Goal: Transaction & Acquisition: Purchase product/service

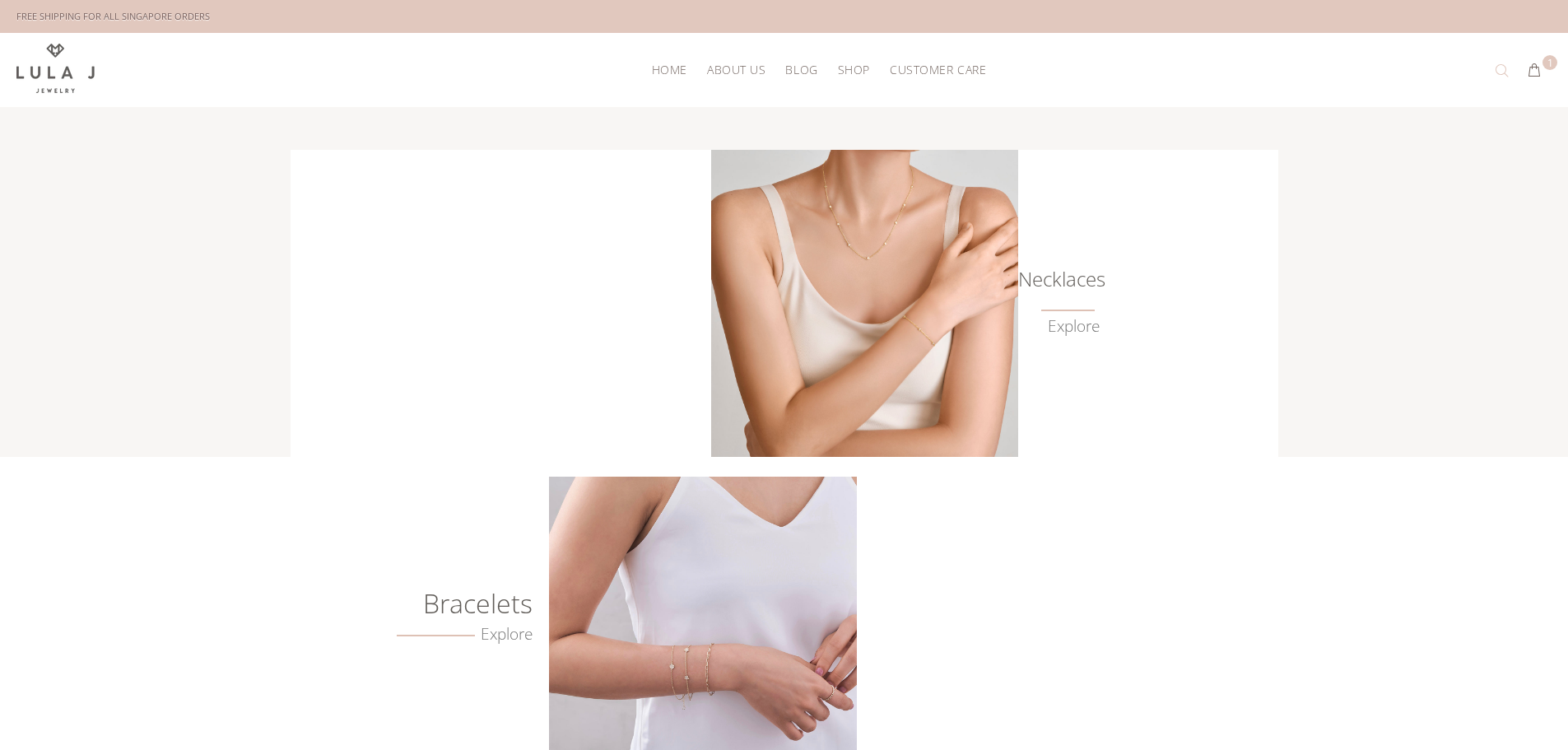
click at [1506, 70] on button at bounding box center [1506, 71] width 23 height 27
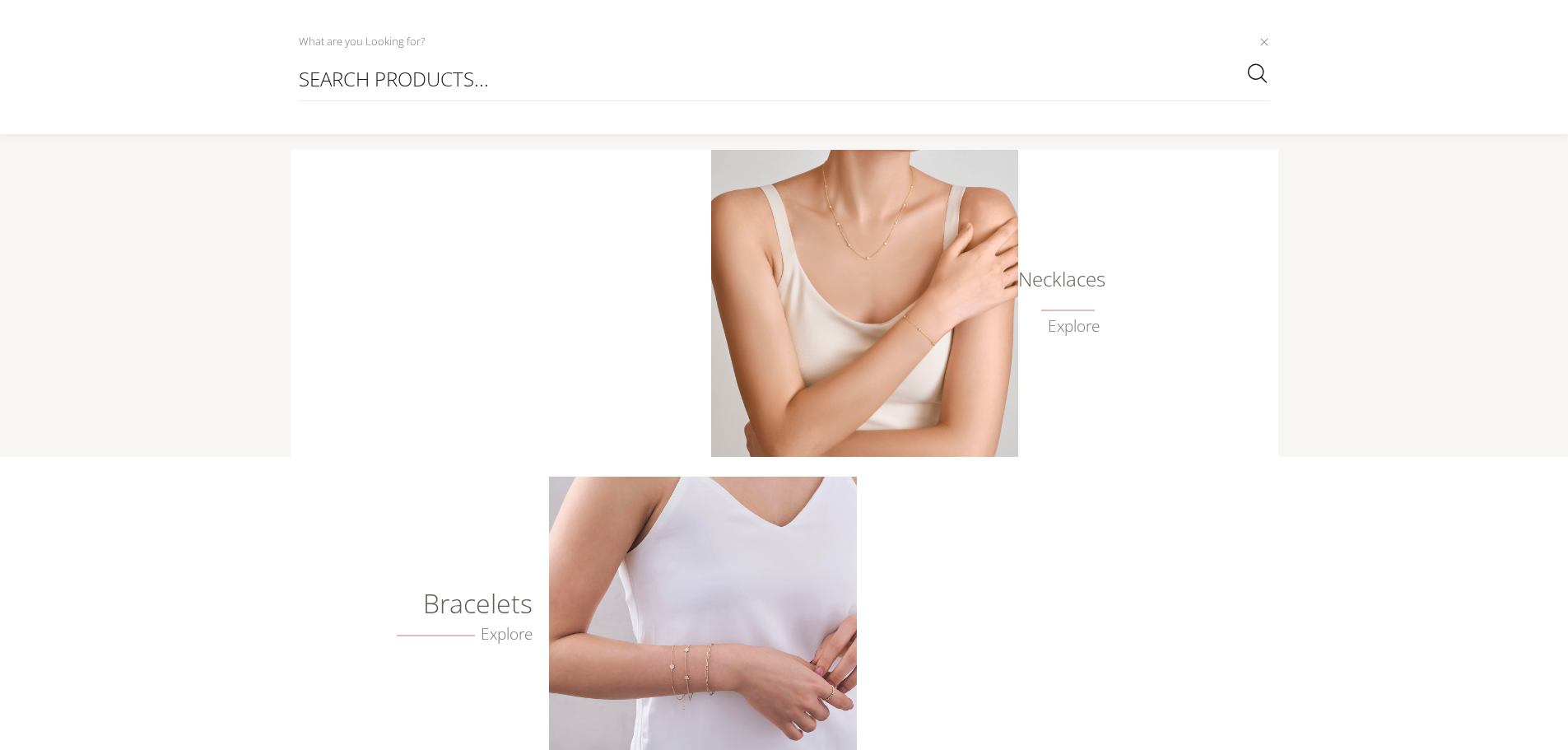
click at [1466, 260] on div "Necklaces Explore" at bounding box center [784, 303] width 1568 height 307
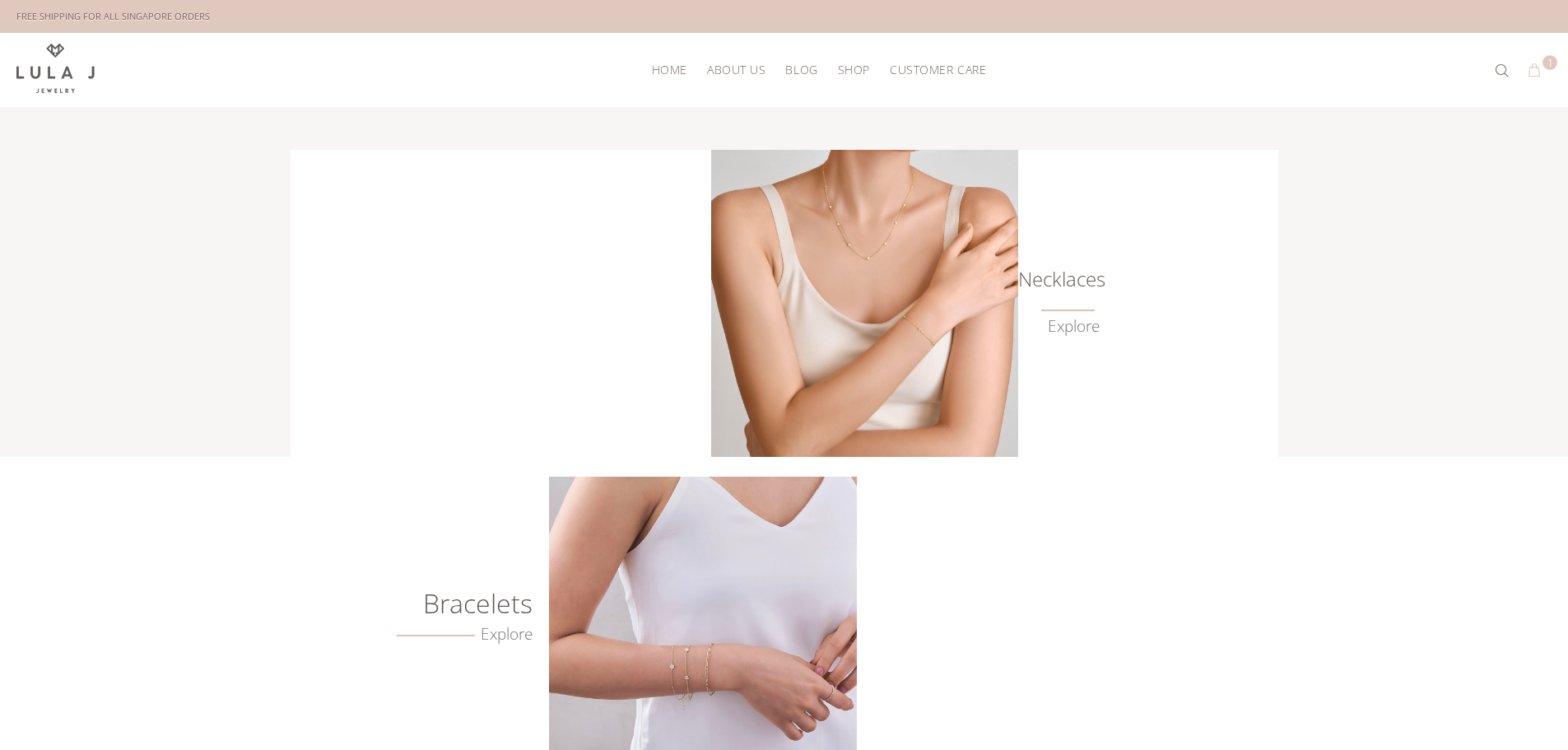
click at [1544, 69] on button "1" at bounding box center [1535, 71] width 30 height 27
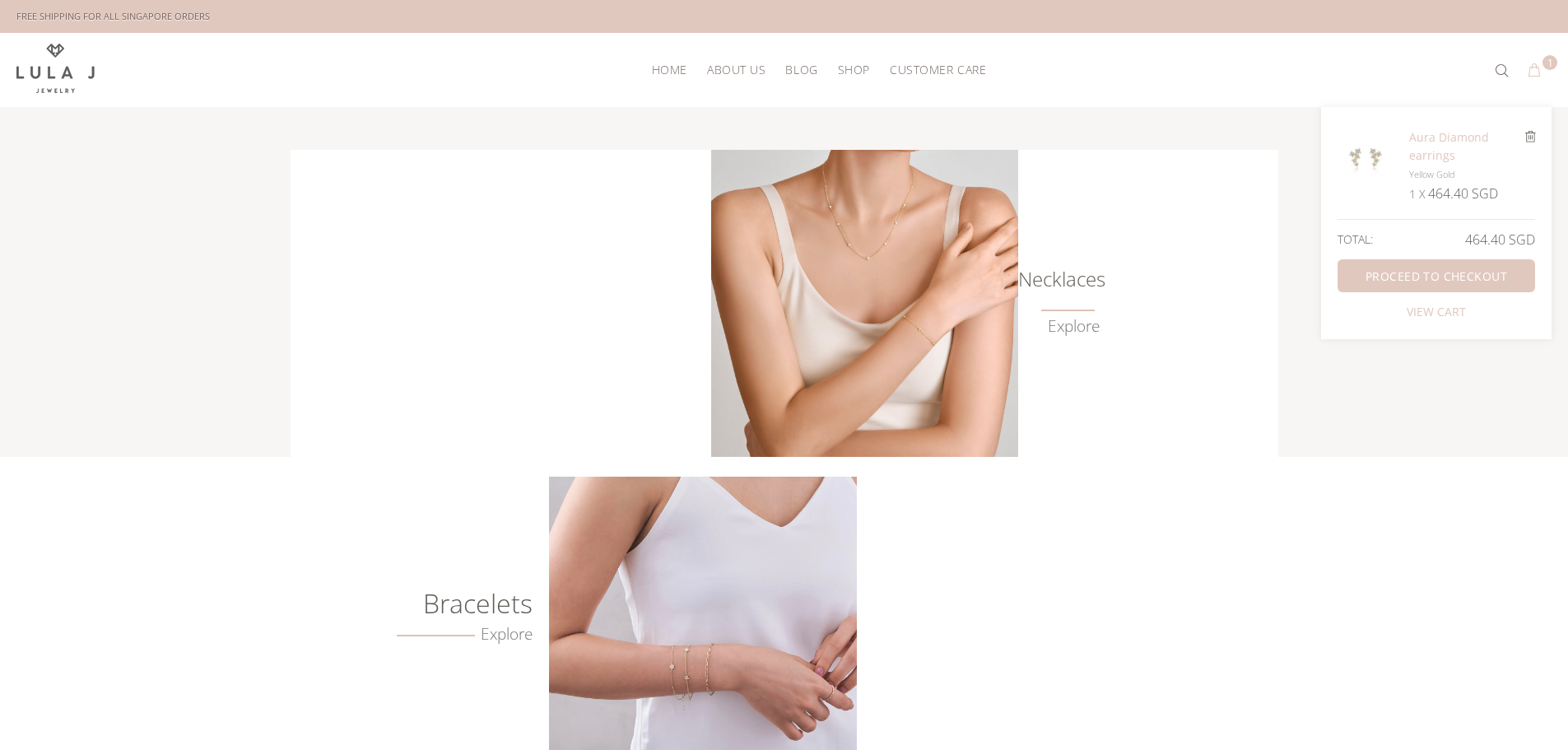
click at [1462, 141] on h2 "Aura Diamond earrings" at bounding box center [1465, 146] width 112 height 36
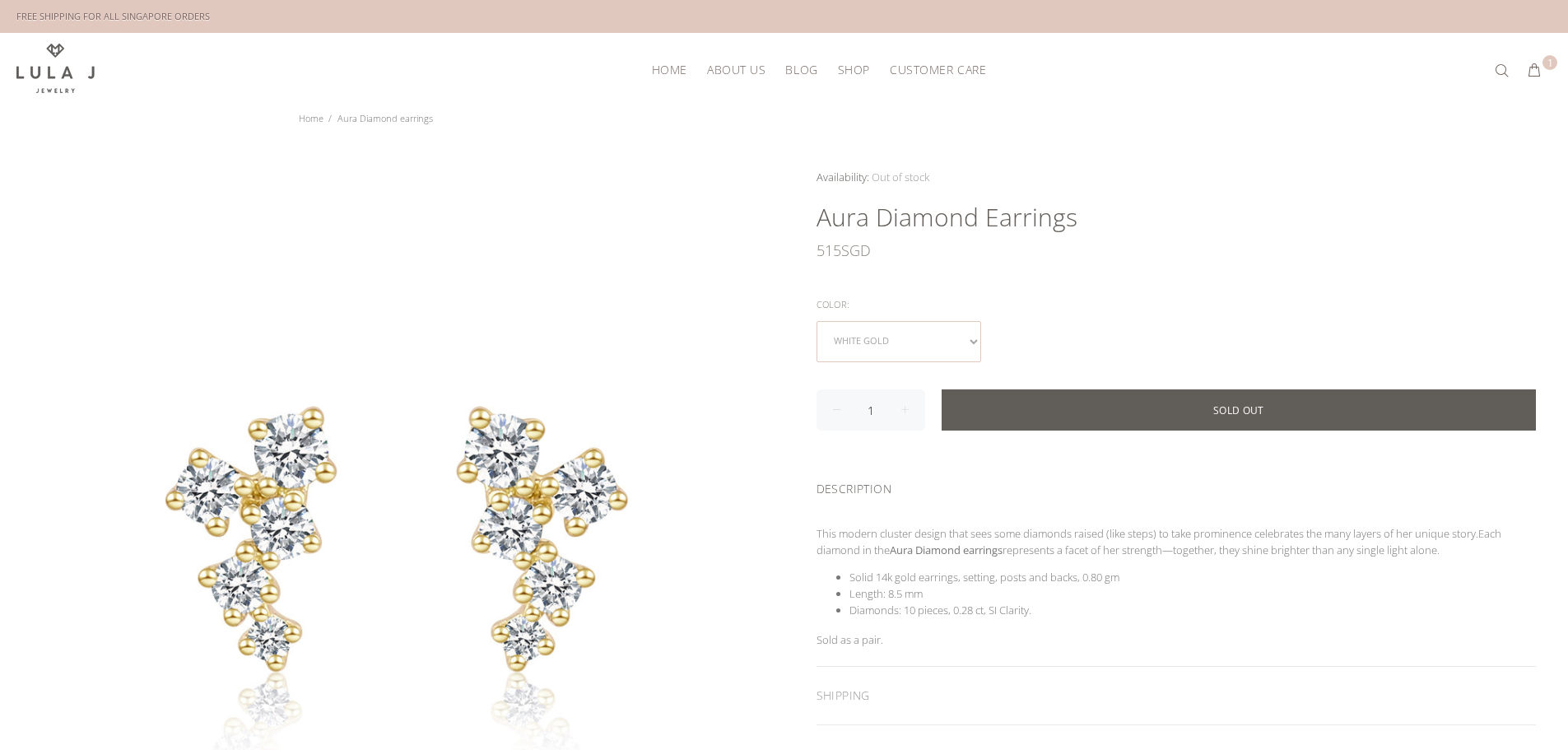
click at [947, 335] on select "white gold" at bounding box center [899, 341] width 165 height 41
click at [1040, 329] on div "white gold" at bounding box center [1177, 341] width 720 height 41
click at [959, 340] on select "white gold" at bounding box center [899, 341] width 165 height 41
click at [974, 340] on select "white gold" at bounding box center [899, 341] width 165 height 41
click at [1043, 315] on div "Color: white gold" at bounding box center [1177, 328] width 720 height 68
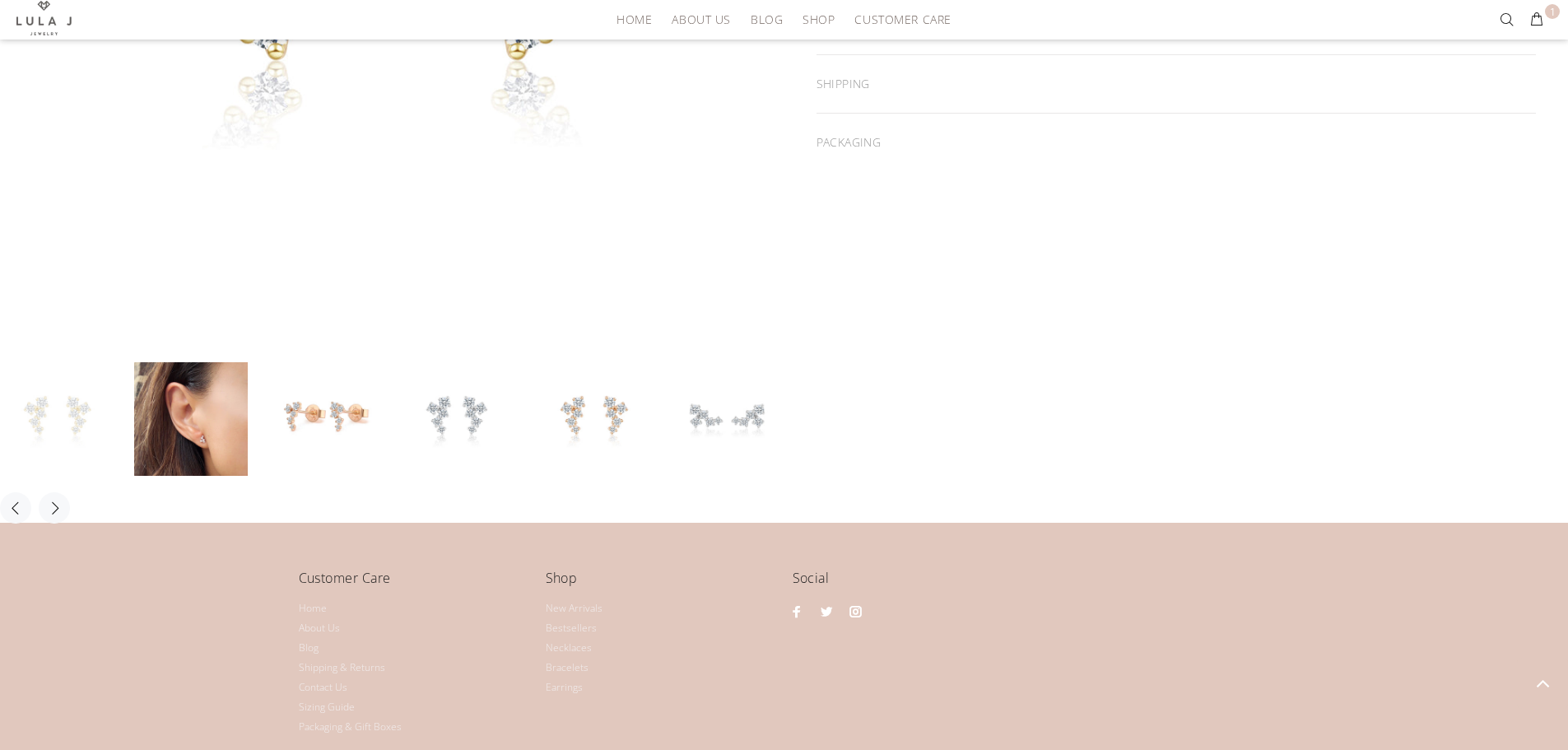
scroll to position [573, 0]
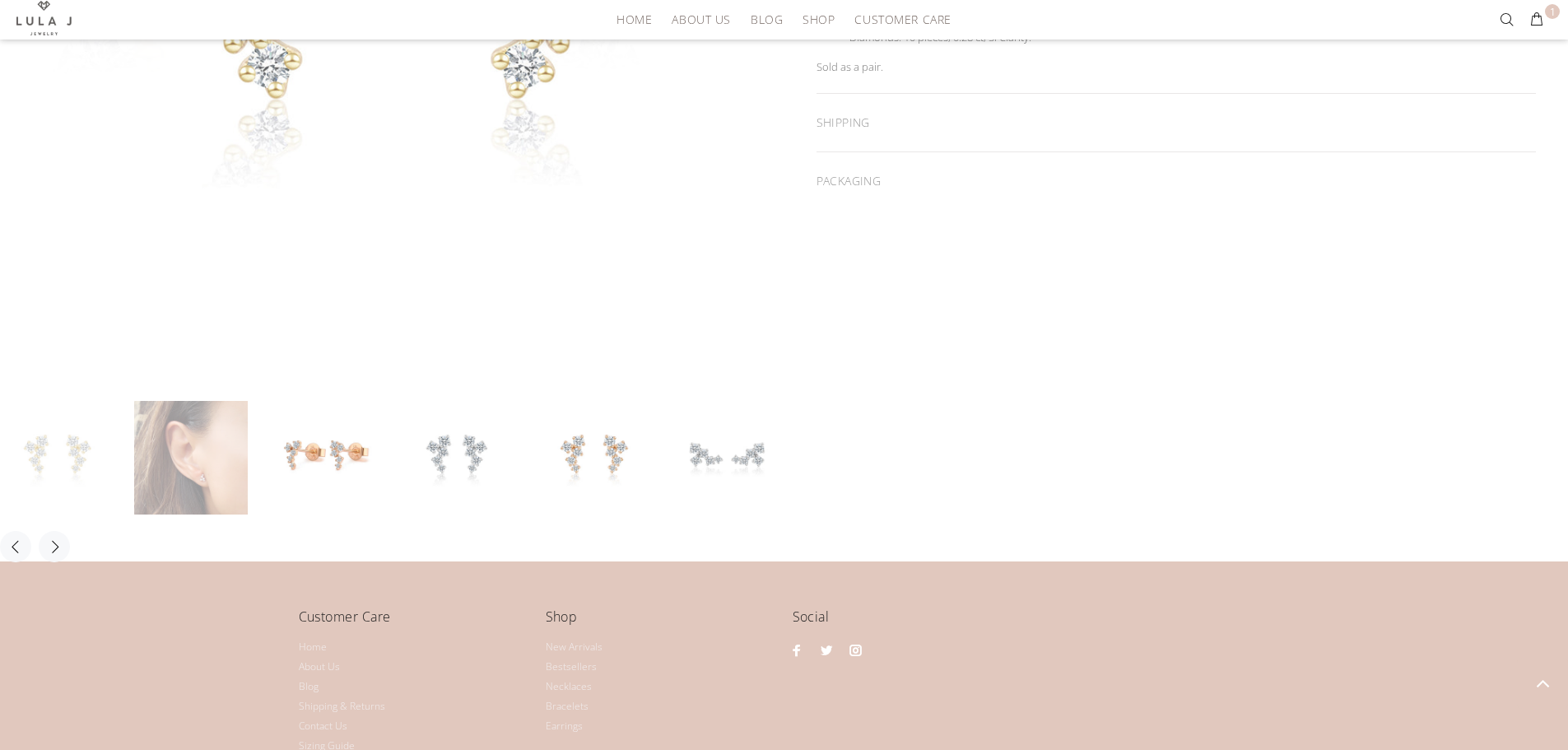
click at [202, 489] on link at bounding box center [191, 457] width 113 height 113
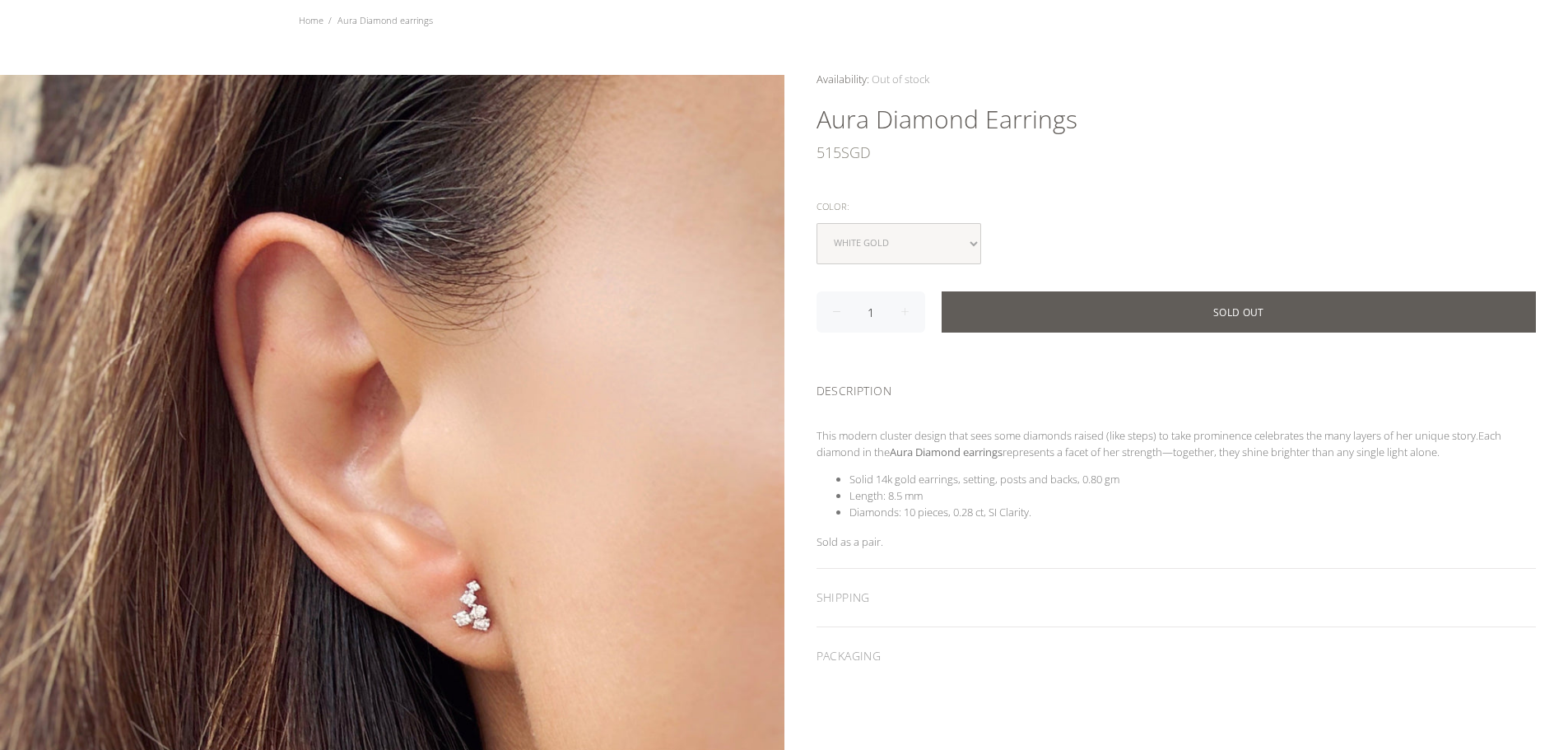
scroll to position [0, 0]
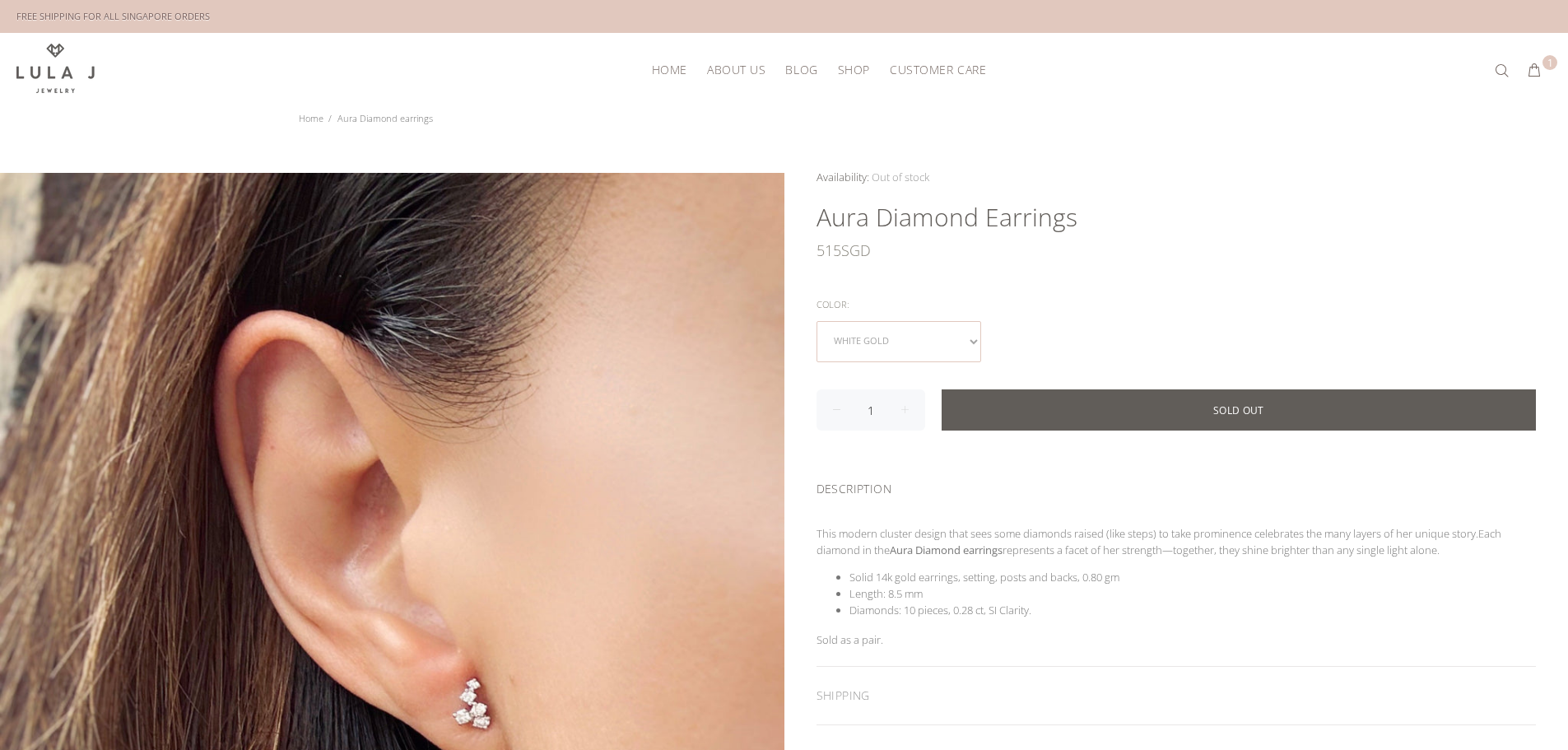
click at [969, 336] on select "white gold" at bounding box center [899, 341] width 165 height 41
click at [817, 321] on select "white gold" at bounding box center [899, 341] width 165 height 41
click at [1038, 300] on div "Color:" at bounding box center [1177, 305] width 720 height 22
click at [901, 171] on span "Out of stock" at bounding box center [900, 177] width 57 height 15
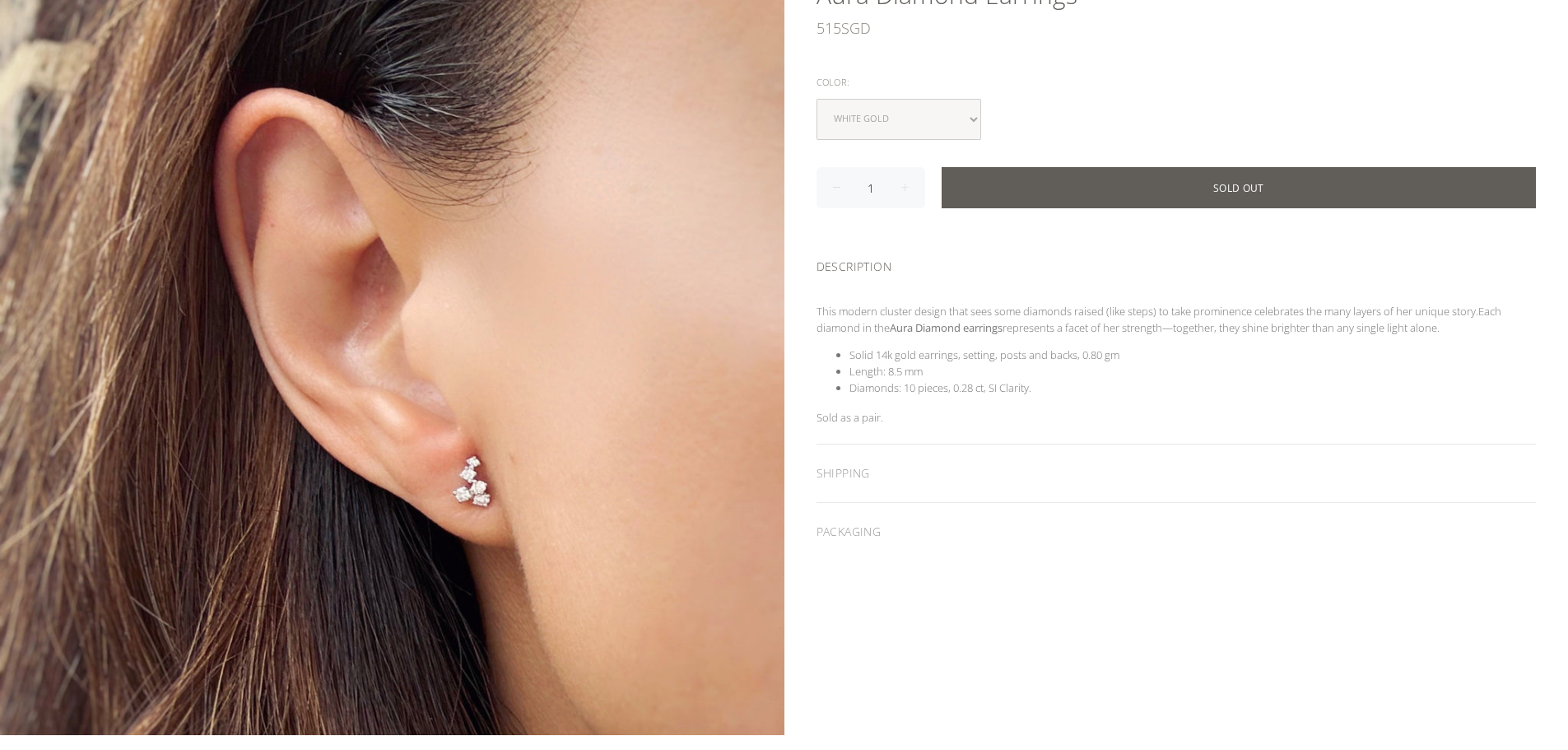
scroll to position [79, 0]
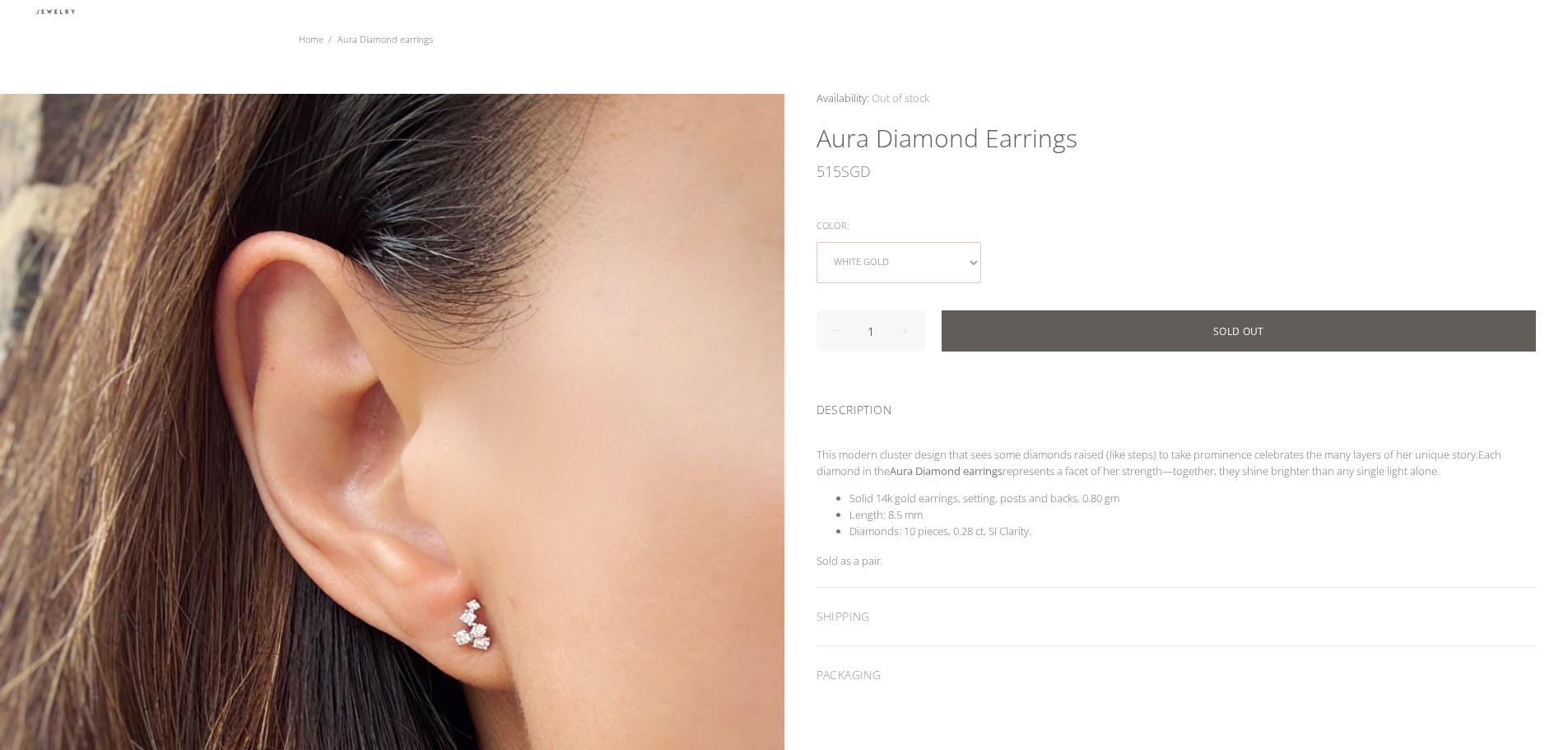
click at [924, 272] on select "white gold" at bounding box center [899, 262] width 165 height 41
click at [1182, 208] on div "Availability: In stock for Immediate Shipping Many In stock for Immediate Shipp…" at bounding box center [1177, 396] width 784 height 613
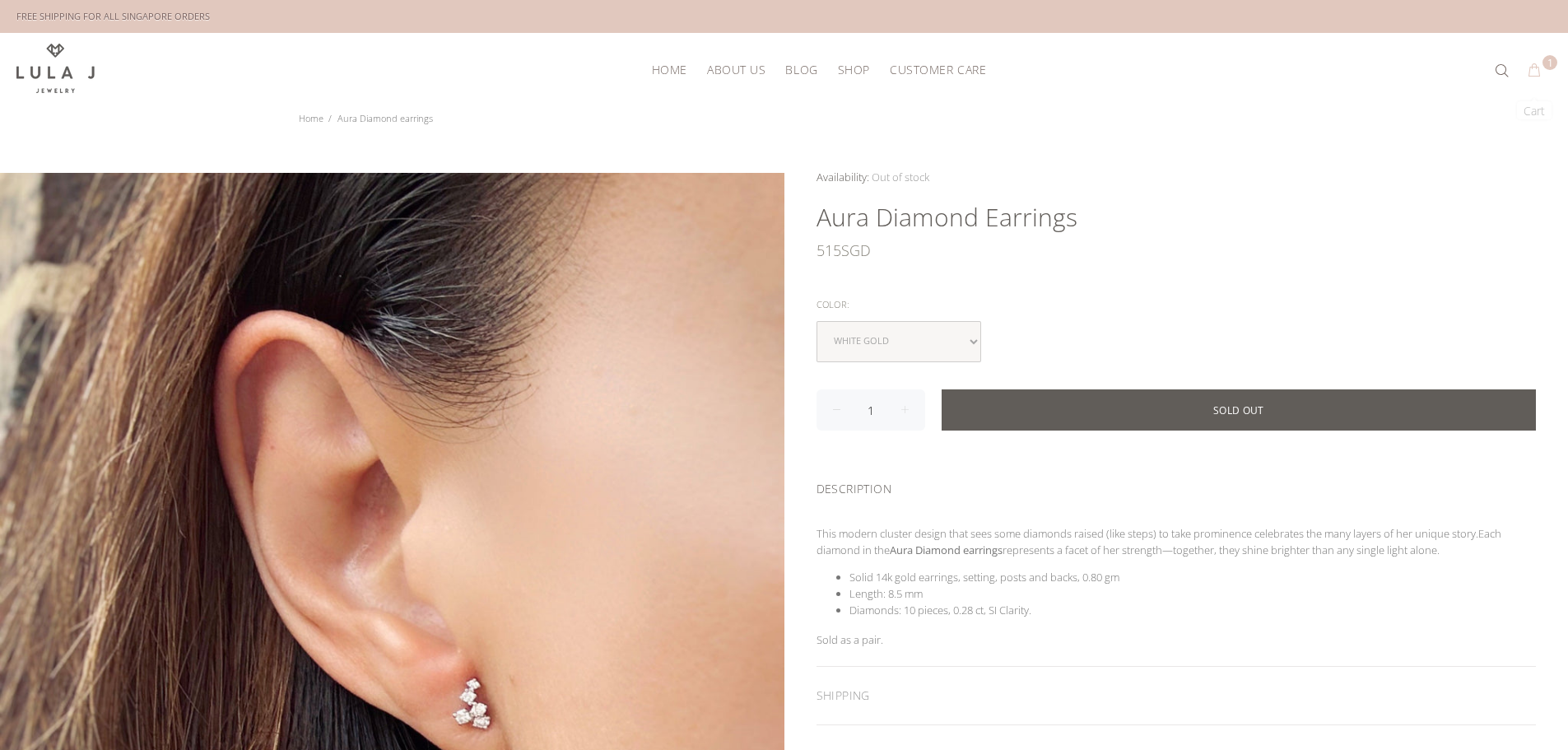
click at [1533, 68] on button "1" at bounding box center [1535, 71] width 30 height 27
click at [1412, 173] on li "yellow gold" at bounding box center [1465, 175] width 112 height 13
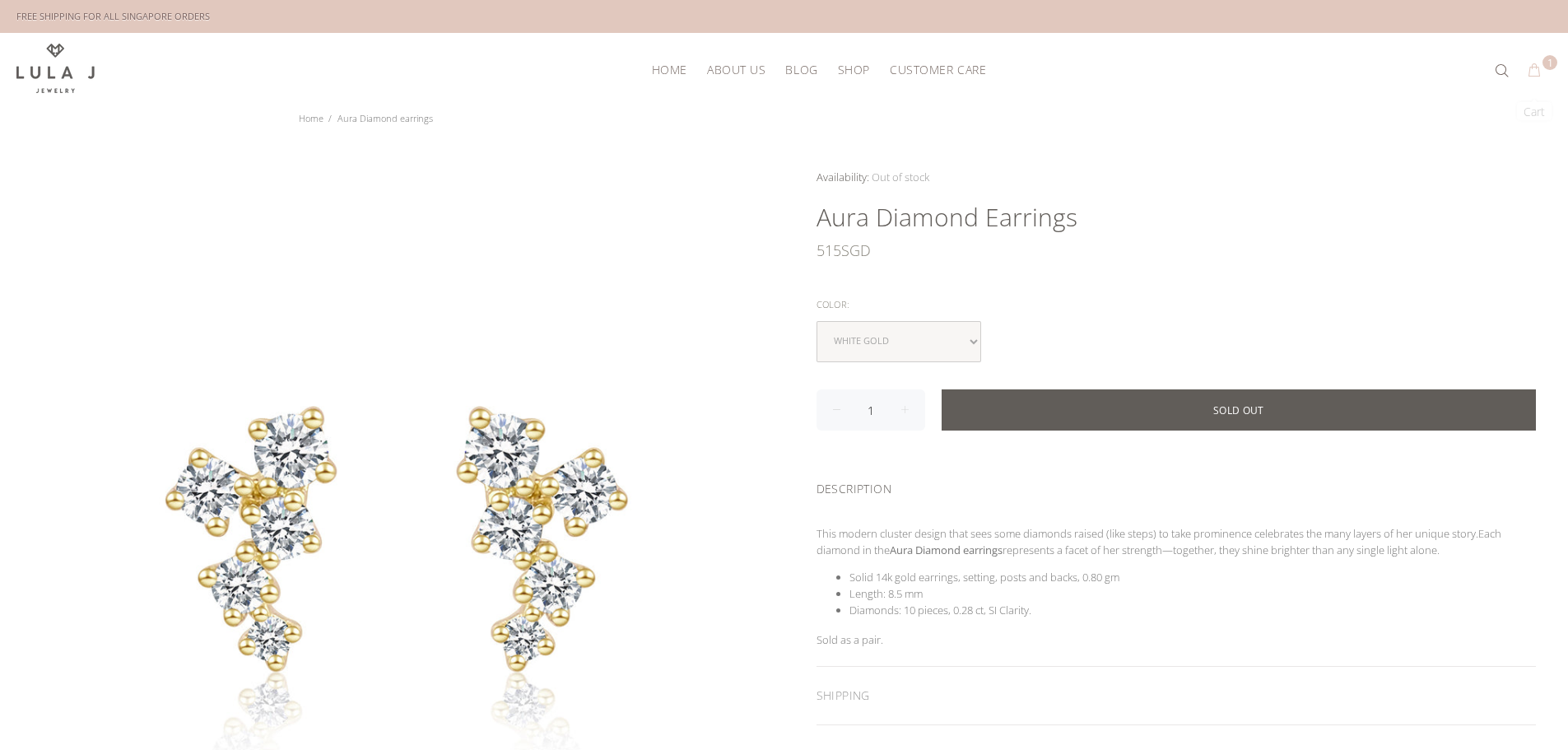
click at [1541, 77] on button "1" at bounding box center [1535, 71] width 30 height 27
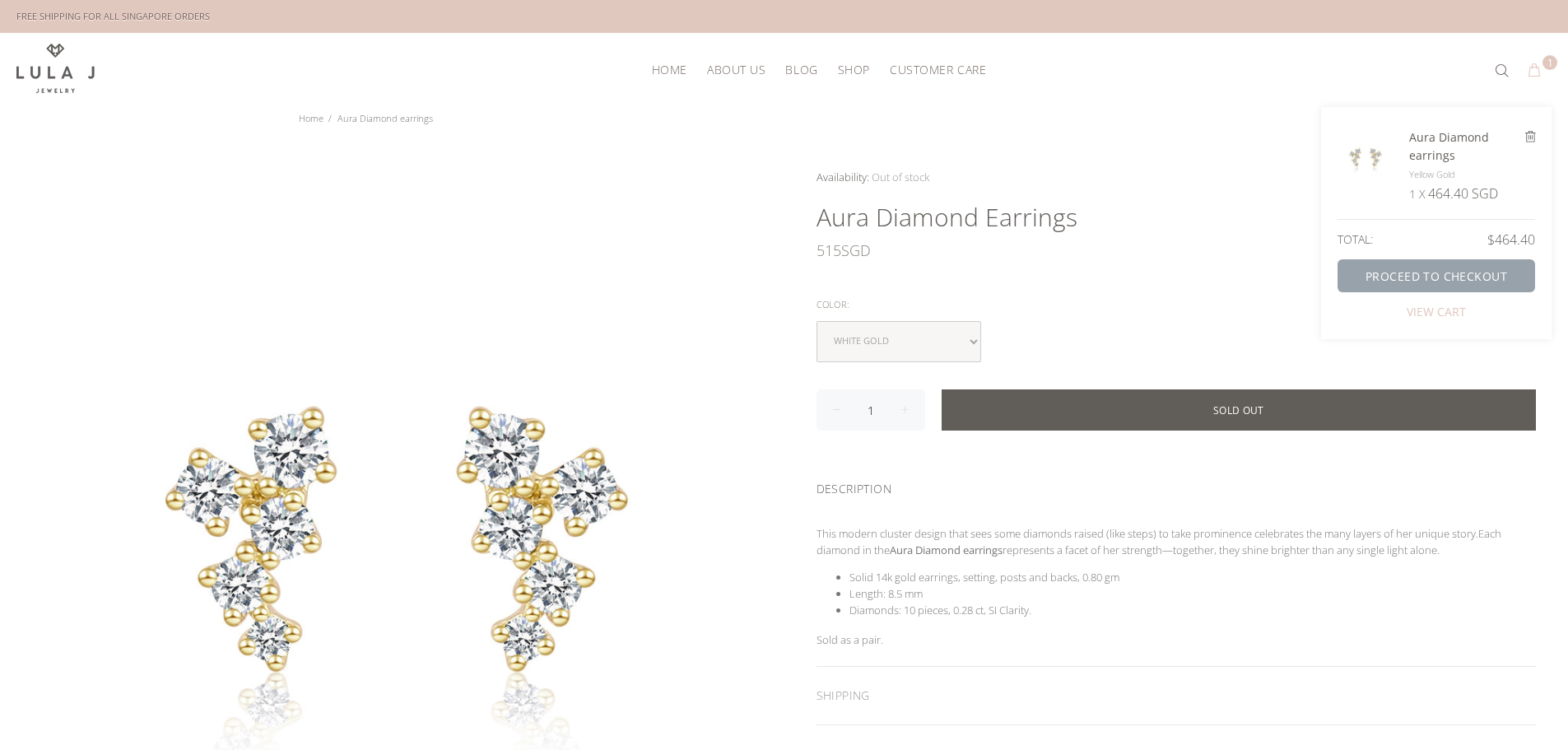
click at [1508, 279] on link "PROCEED TO CHECKOUT" at bounding box center [1436, 276] width 197 height 33
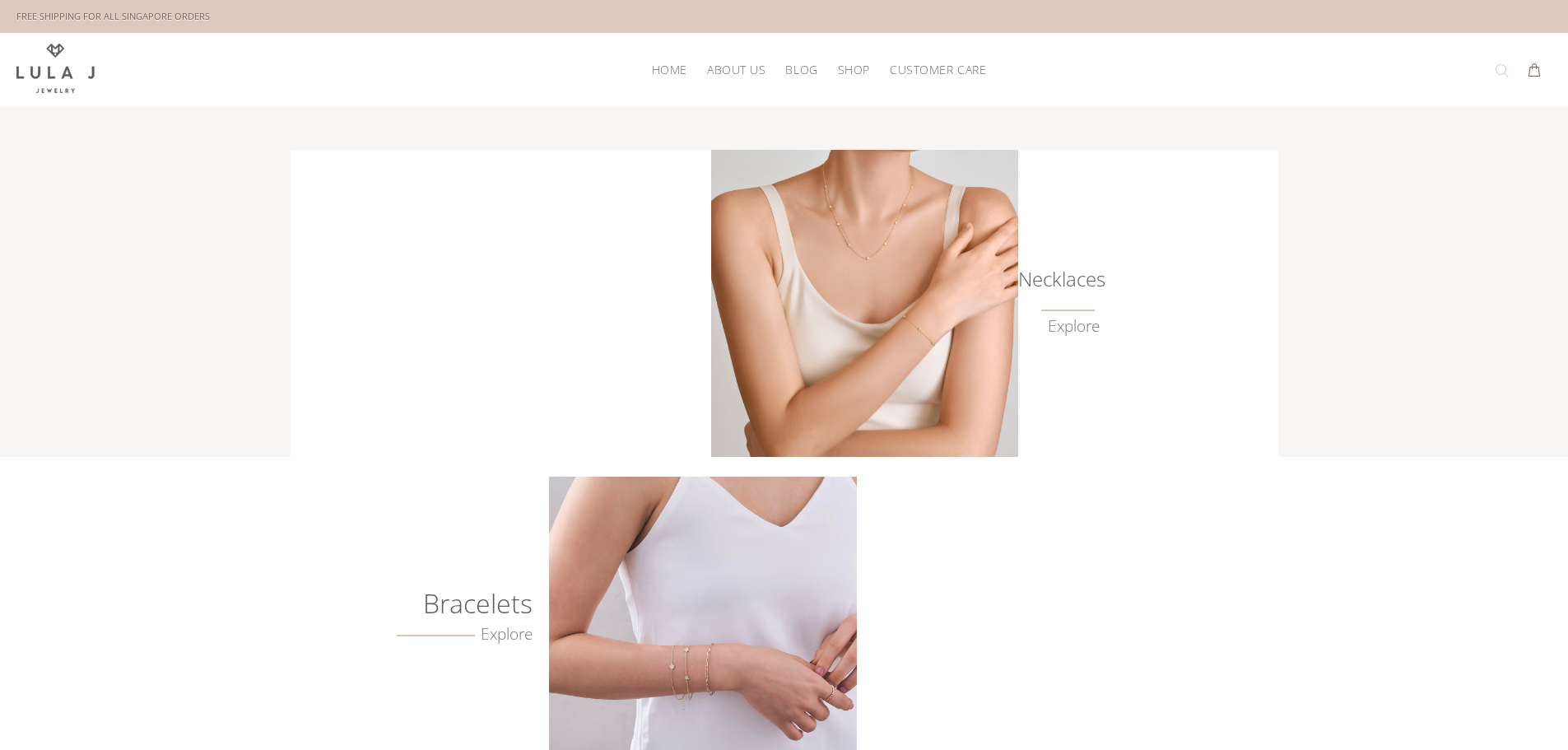
click at [1507, 72] on button at bounding box center [1506, 71] width 23 height 27
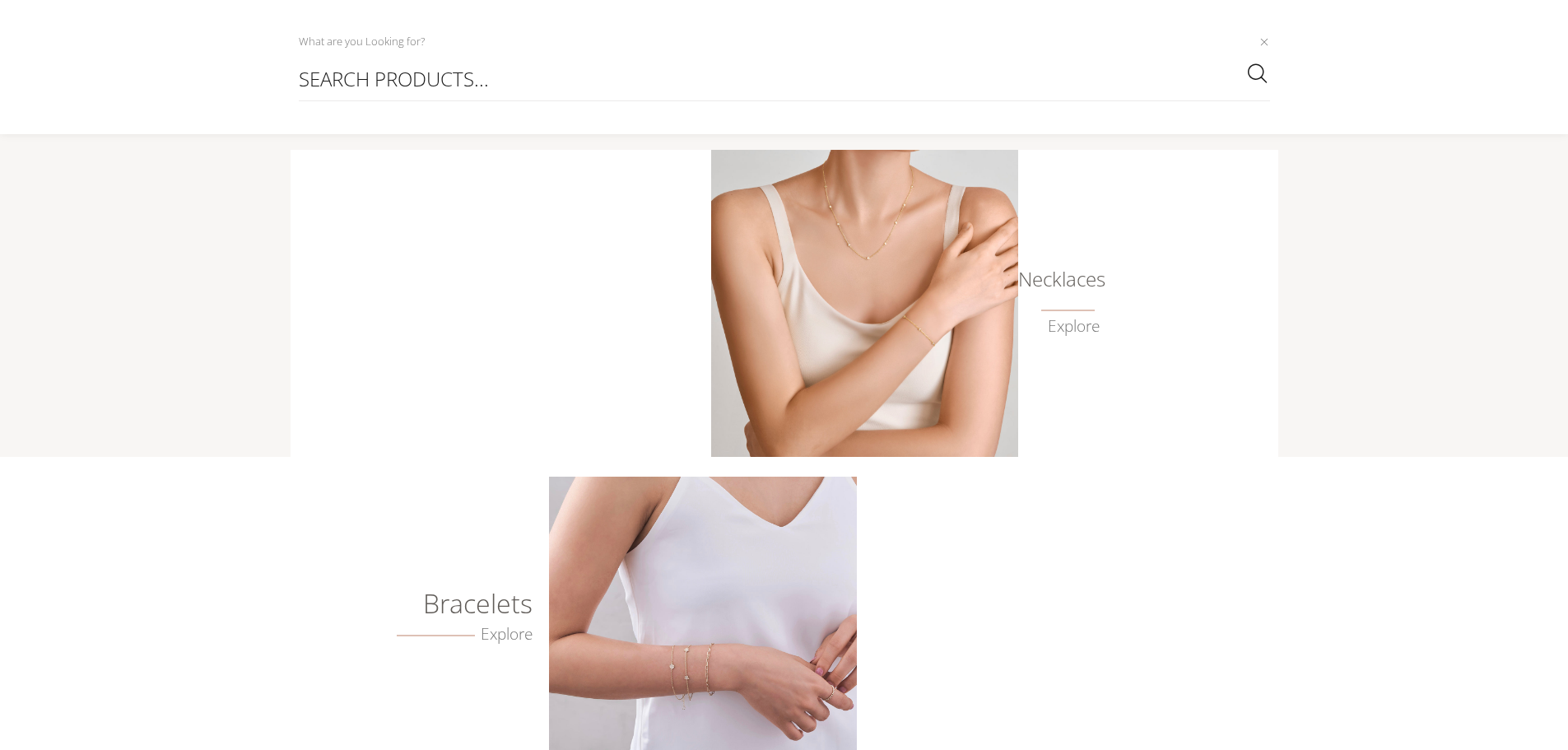
click at [766, 75] on input "SEARCH PRODUCTS..." at bounding box center [784, 78] width 971 height 45
type input "aura"
click at [1242, 57] on button "submit" at bounding box center [1257, 73] width 28 height 32
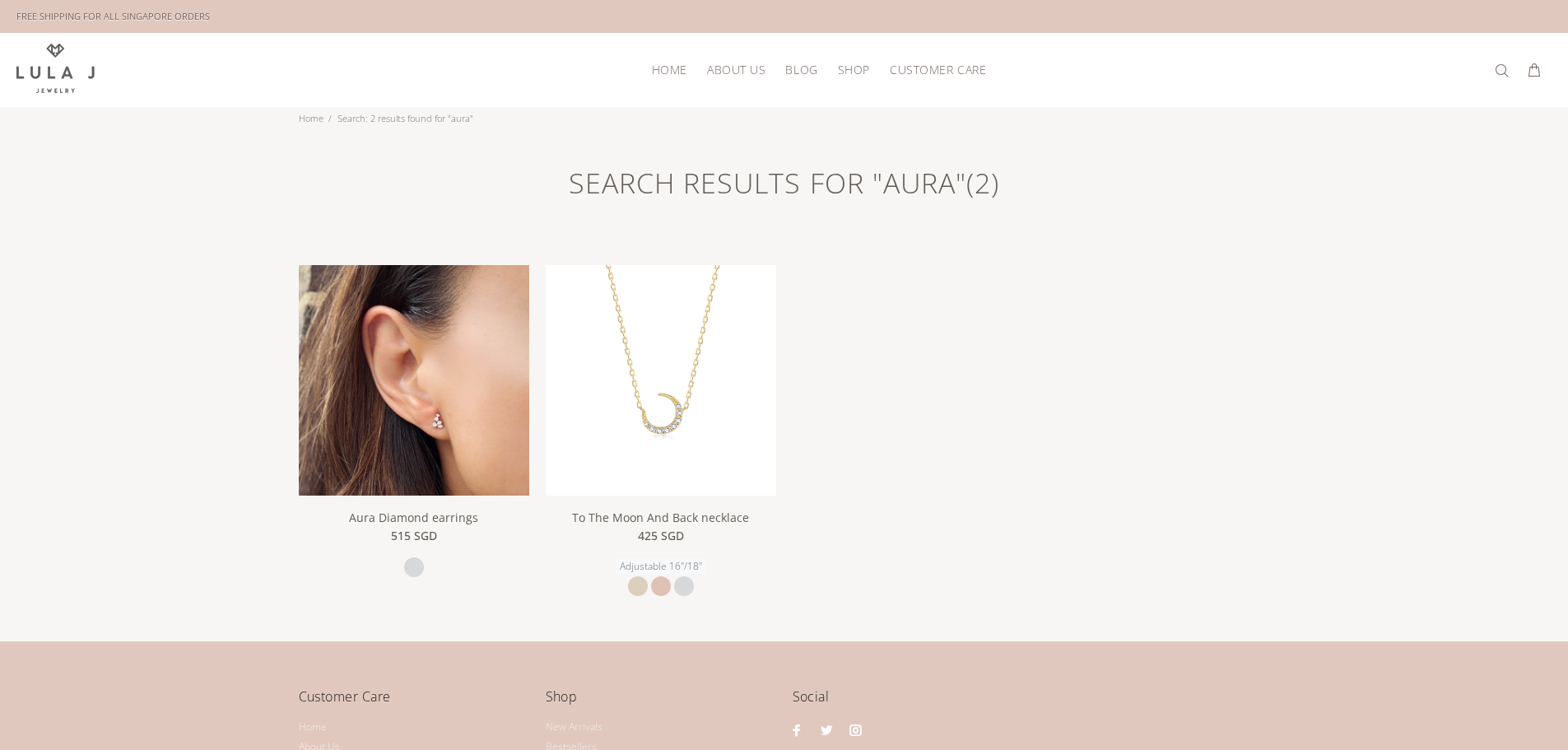
click at [413, 368] on img at bounding box center [414, 380] width 231 height 231
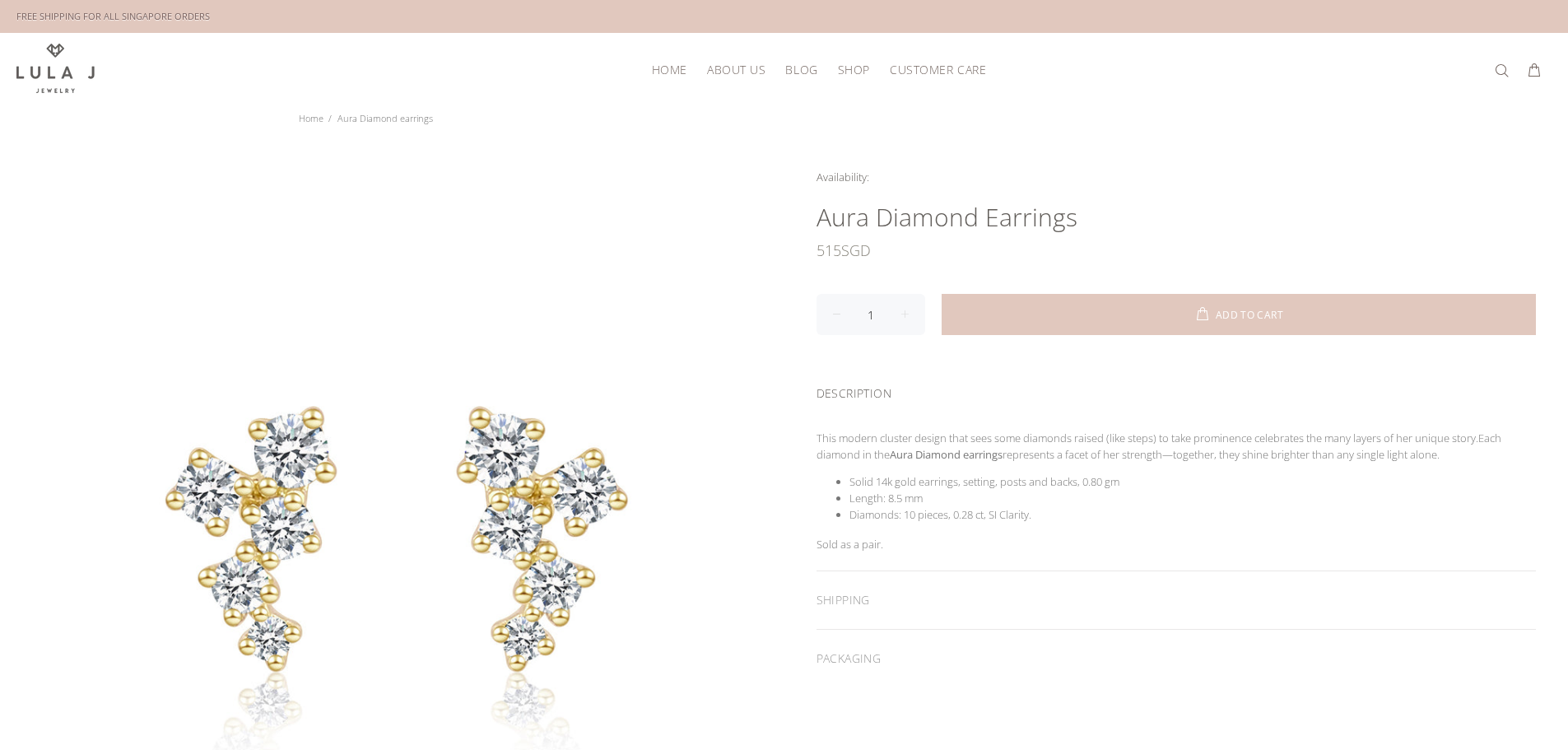
click at [904, 180] on li "Availability: In stock for Immediate Shipping Many In stock for Immediate Shipp…" at bounding box center [1177, 177] width 720 height 17
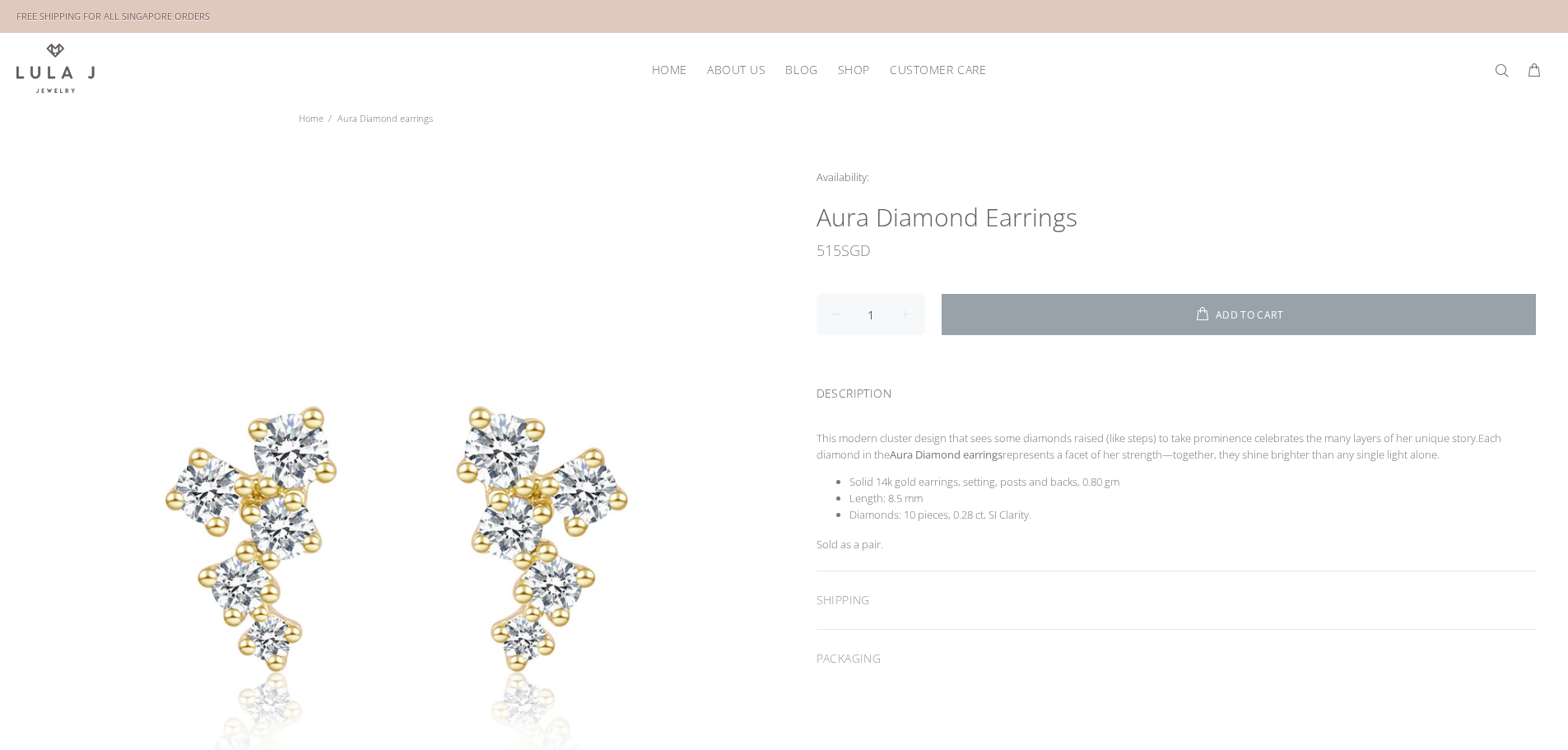
click at [1126, 306] on button "ADD TO CART" at bounding box center [1239, 314] width 595 height 41
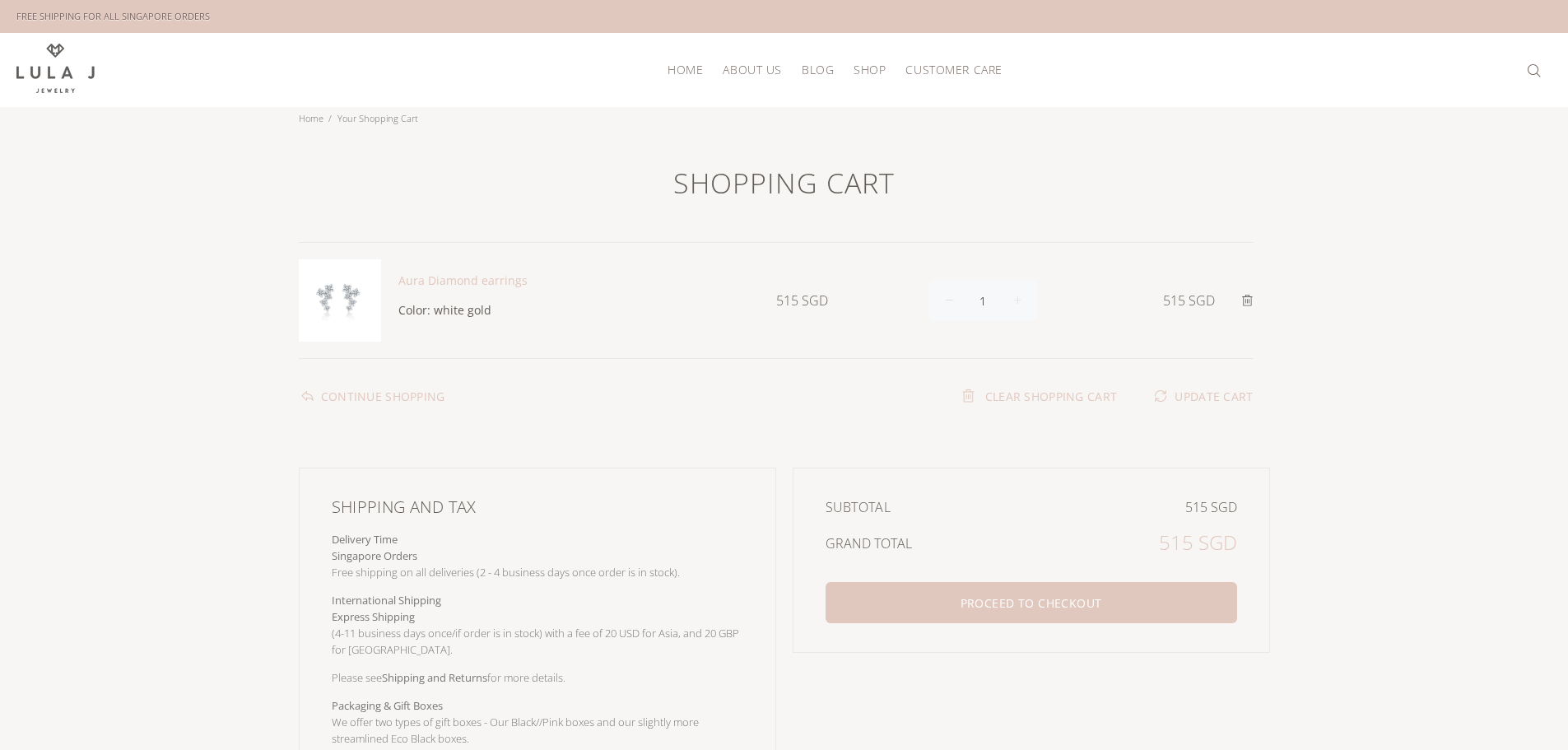
click at [462, 276] on link "Aura Diamond earrings" at bounding box center [462, 280] width 129 height 16
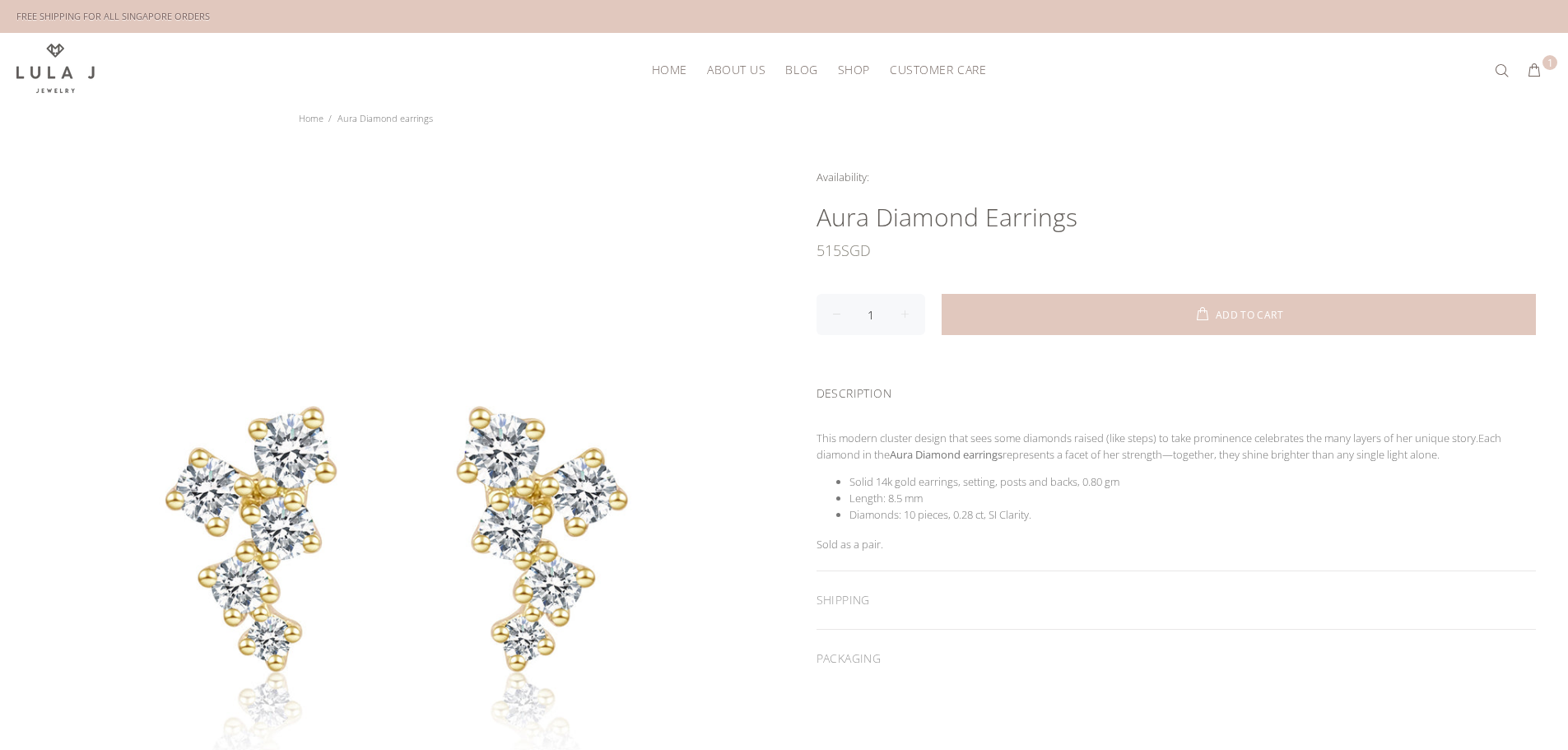
click at [944, 188] on div "Availability: In stock for Immediate Shipping Many In stock for Immediate Shipp…" at bounding box center [1177, 428] width 784 height 519
click at [927, 168] on body "Close HOME About Us Blog Shop Customer Care Back Shop New Arrivals Bestsellers …" at bounding box center [784, 743] width 1568 height 1487
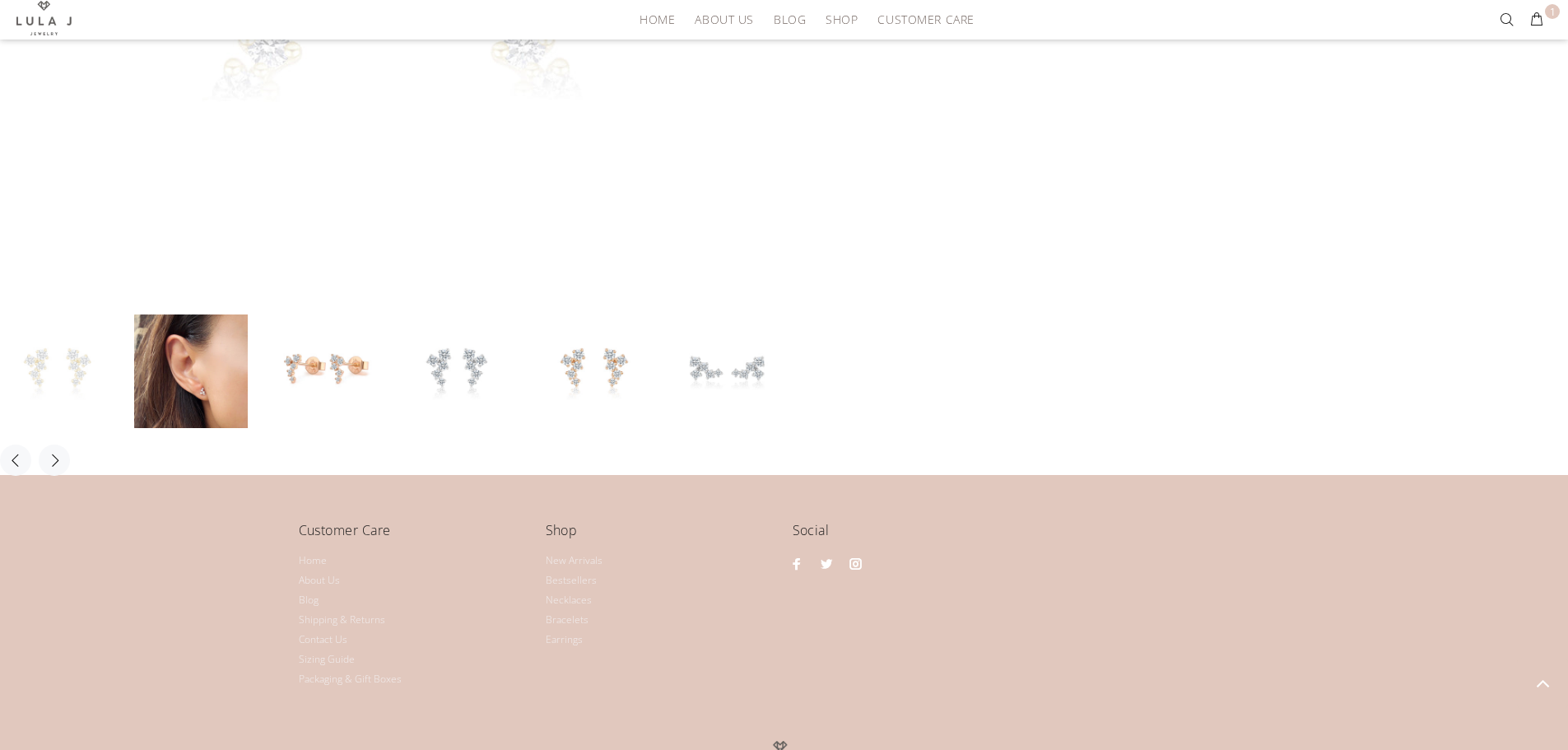
scroll to position [738, 0]
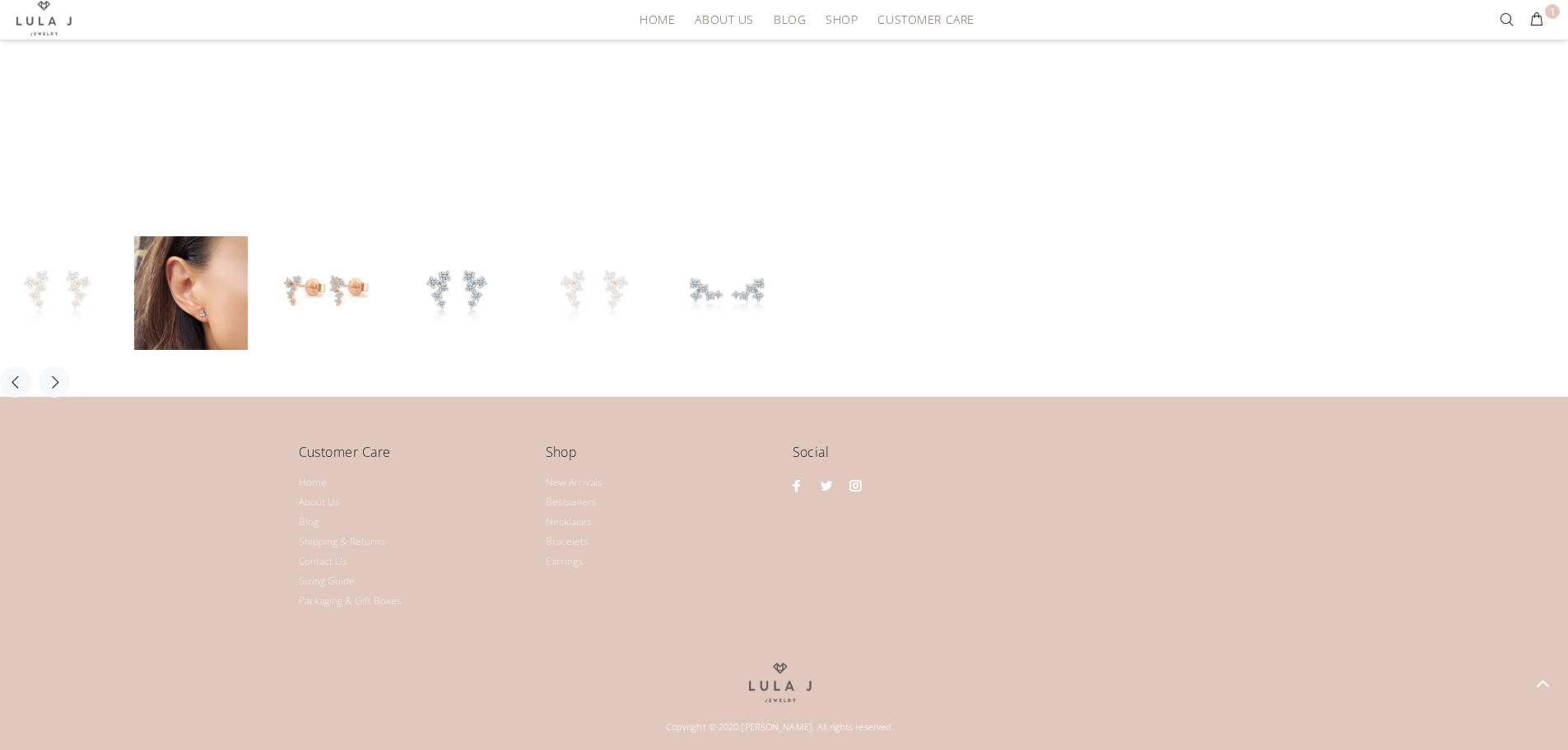
click at [543, 302] on link at bounding box center [594, 293] width 113 height 113
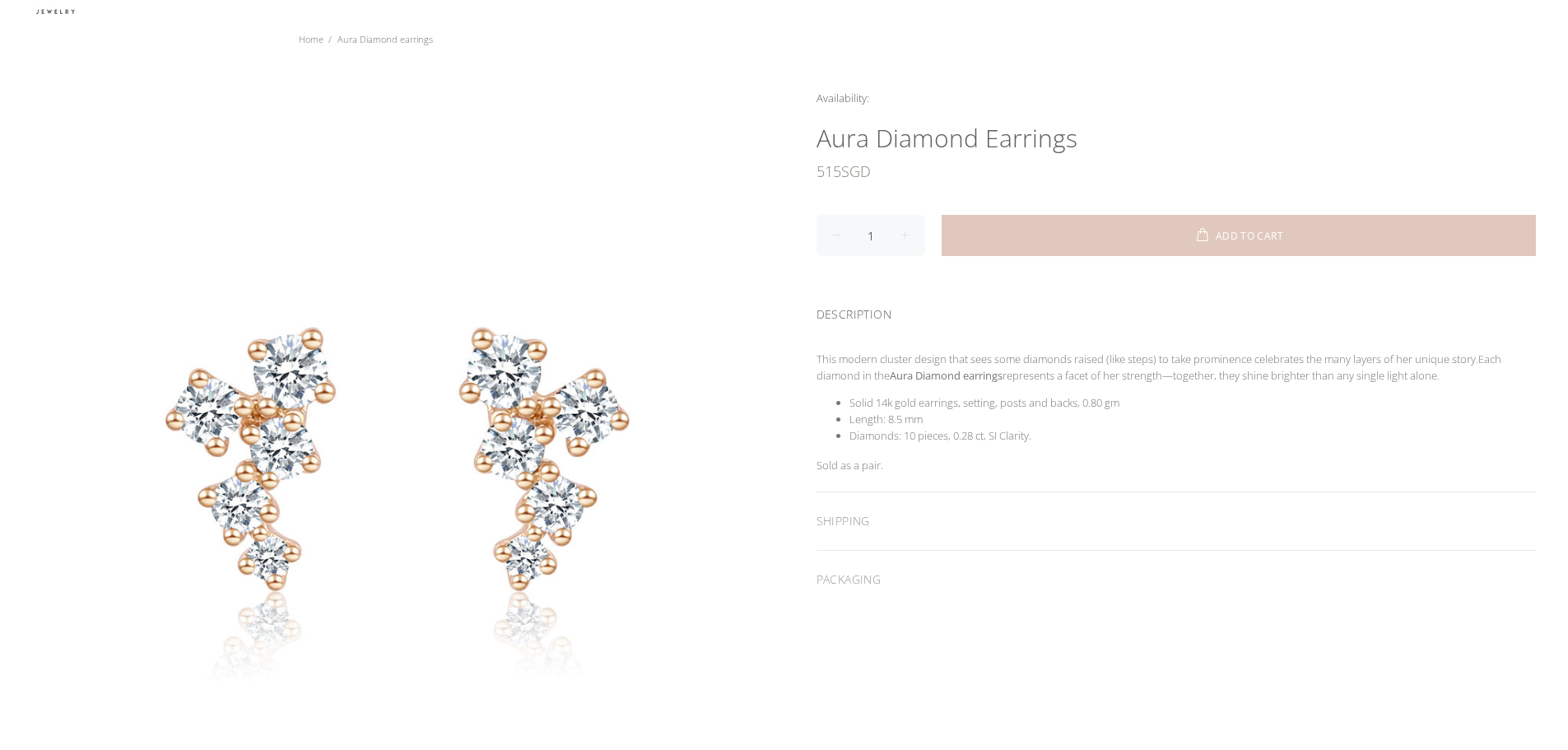
scroll to position [0, 0]
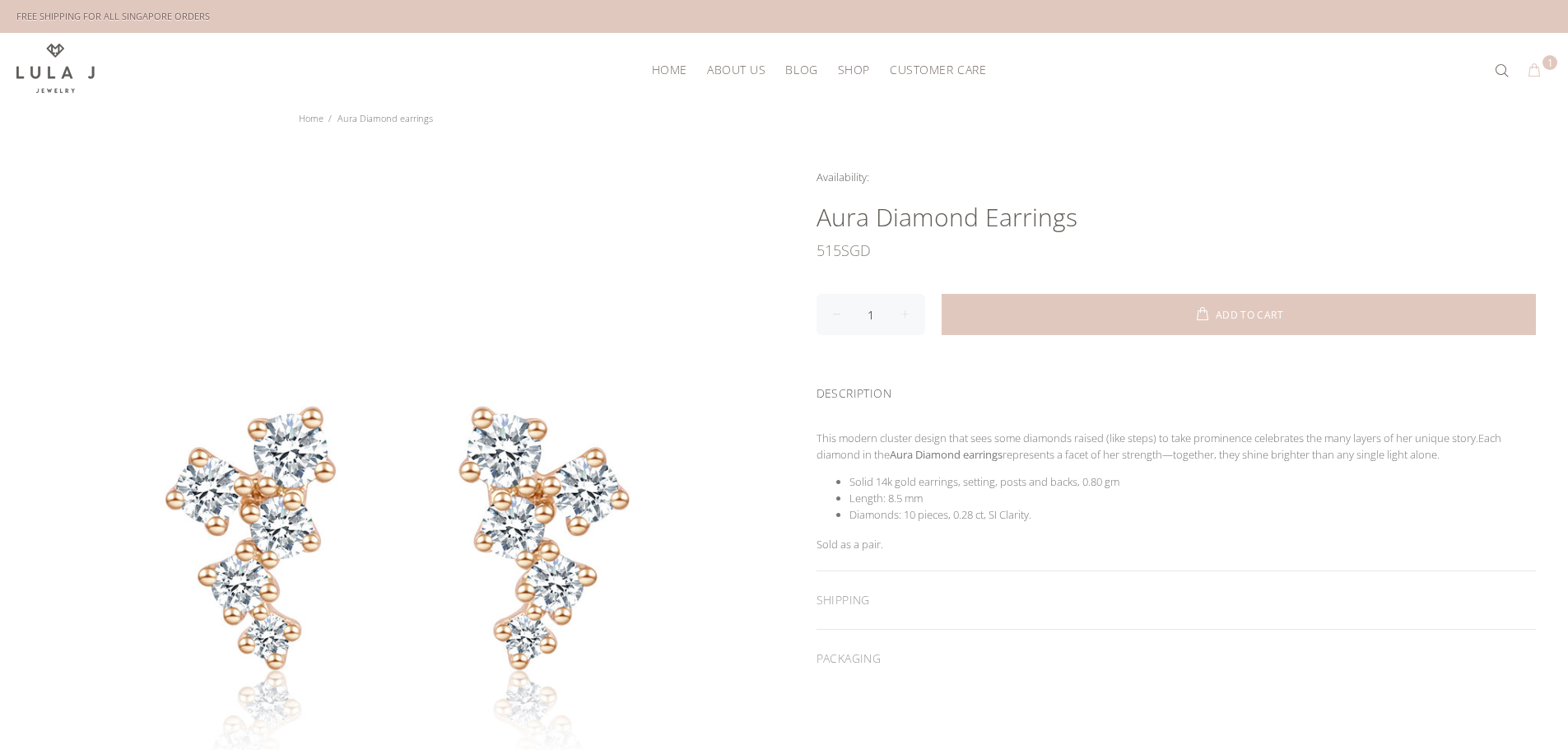
click at [1543, 74] on button "1" at bounding box center [1535, 71] width 30 height 27
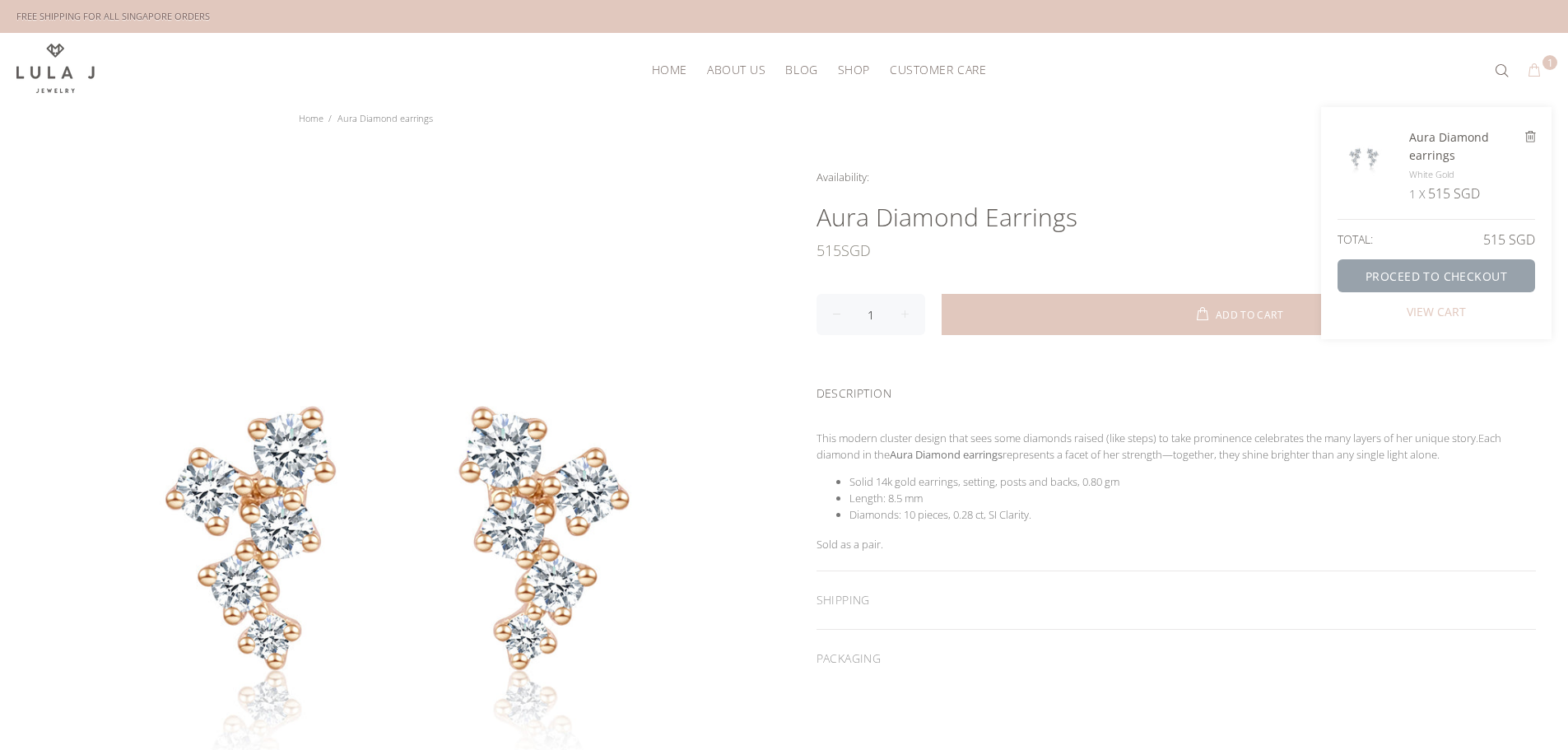
click at [1481, 281] on link "PROCEED TO CHECKOUT" at bounding box center [1436, 276] width 197 height 33
